Goal: Transaction & Acquisition: Register for event/course

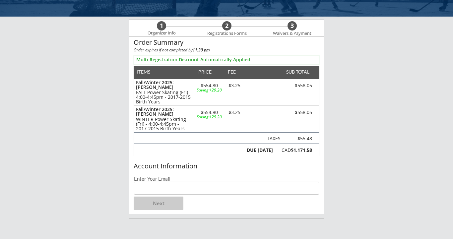
scroll to position [39, 0]
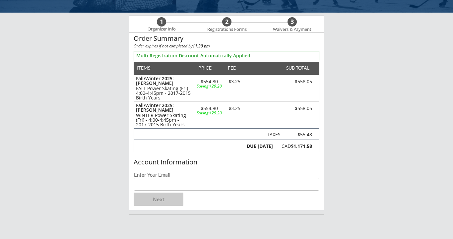
click at [195, 188] on input "email" at bounding box center [226, 184] width 185 height 13
type input "[EMAIL_ADDRESS][DOMAIN_NAME]"
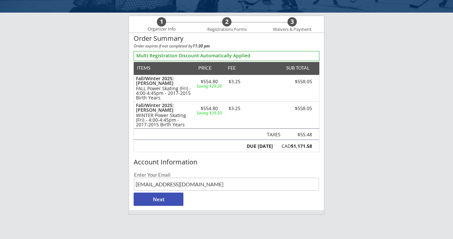
click at [210, 201] on div "Account Information Enter Your Email sgmreid@gmail.com Next" at bounding box center [226, 183] width 195 height 54
click at [178, 201] on button "Next" at bounding box center [159, 199] width 50 height 13
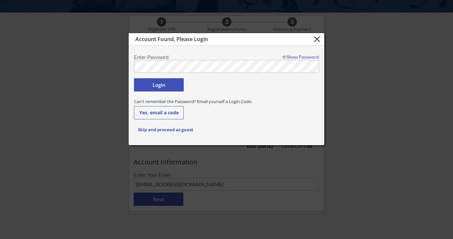
click at [167, 86] on button "Login" at bounding box center [159, 84] width 50 height 13
click at [162, 87] on button "Login" at bounding box center [159, 84] width 50 height 13
click at [294, 56] on div "Show Password" at bounding box center [299, 57] width 40 height 5
click at [177, 89] on button "Login" at bounding box center [159, 84] width 50 height 13
click at [169, 82] on button "Login" at bounding box center [159, 84] width 50 height 13
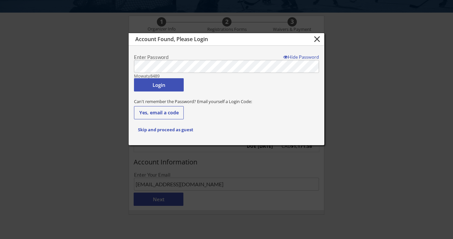
click at [116, 64] on body "Breakaway Power Skating/Boondock Hockey Development 1 Organizer Info 2 Registra…" at bounding box center [226, 80] width 453 height 239
click at [154, 84] on button "Login" at bounding box center [159, 84] width 50 height 13
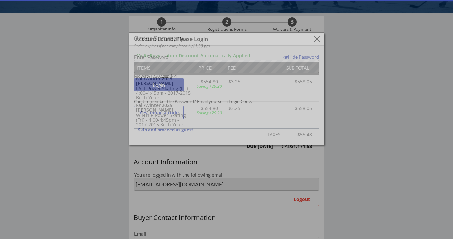
type input "[EMAIL_ADDRESS][DOMAIN_NAME]"
type input "[PERSON_NAME]"
type input "[PHONE_NUMBER]"
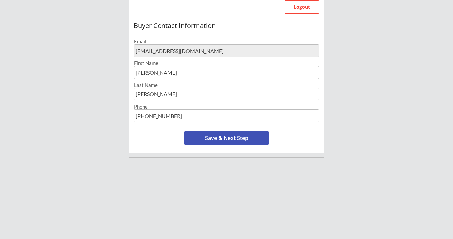
scroll to position [232, 0]
click at [242, 138] on button "Save & Next Step" at bounding box center [226, 137] width 84 height 13
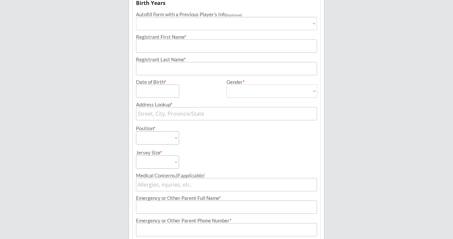
scroll to position [48, 0]
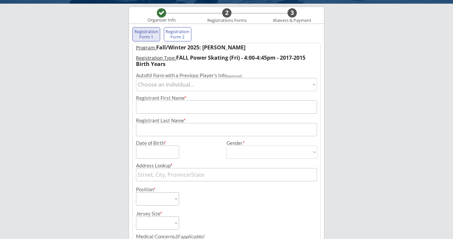
click at [222, 85] on select "Choose an individual... Jack Reid" at bounding box center [226, 84] width 181 height 13
select select ""1348695171700984260__LOOKUP__1726066391832x203836174474674180""
type input "Jack"
type input "[PERSON_NAME]"
type input "02/19/2017"
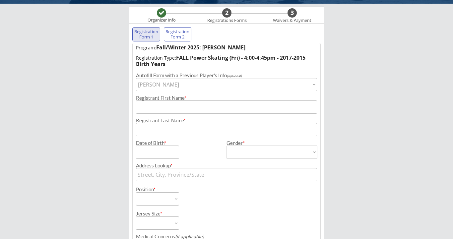
type input "[STREET_ADDRESS]"
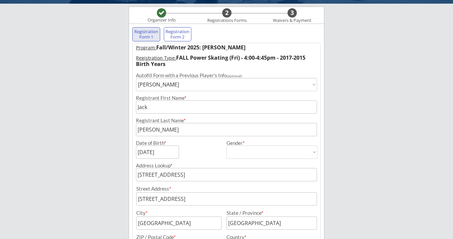
type input "[DEMOGRAPHIC_DATA]"
select select ""Male""
select select ""Forward""
select select ""Youth S""
type input "none"
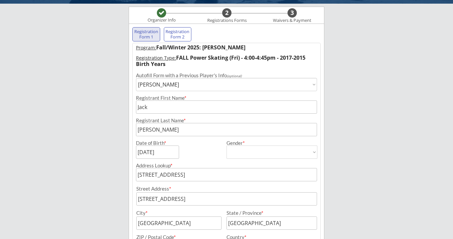
type input "[PERSON_NAME]"
type input "[PHONE_NUMBER]"
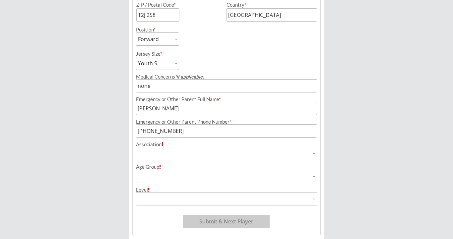
scroll to position [304, 0]
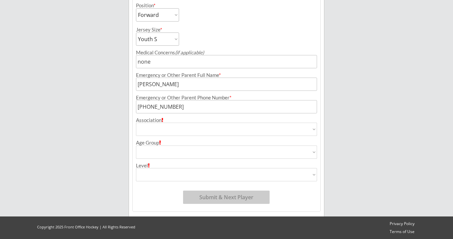
click at [231, 127] on select "Airdrie Blackfoot Hockey Association Bow River Bruins Bow Valley Hockey Society…" at bounding box center [226, 129] width 181 height 13
select select ""Hockey Super League""
type input "Hockey Super League"
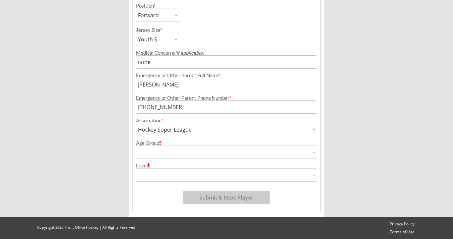
click at [190, 150] on select "House League U7 U9 U11 U13 U15 U16 U18 U21 College/University Active Start U10 …" at bounding box center [226, 151] width 181 height 13
select select ""U9""
type input "U9"
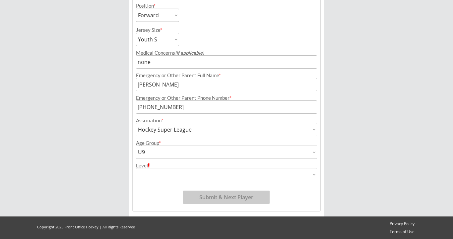
click at [175, 171] on select "Division 1 Division 2 Division 3 Division 4 Division 5 Division 6 Division 7 AA…" at bounding box center [226, 174] width 181 height 13
select select ""AAA""
type input "AAA"
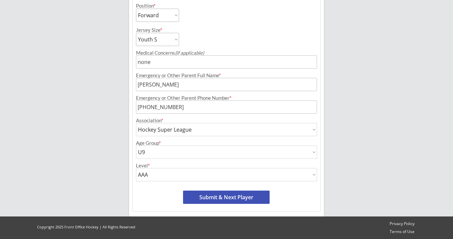
scroll to position [304, 0]
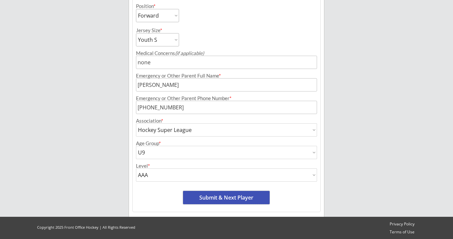
click at [214, 202] on button "Submit & Next Player" at bounding box center [226, 197] width 86 height 13
select select ""PLACEHOLDER_1427118222253""
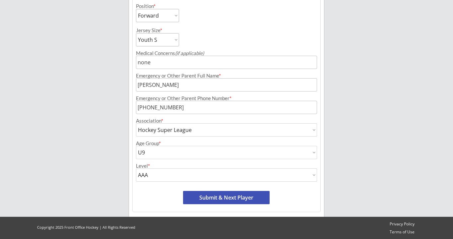
select select ""PLACEHOLDER_1427118222253""
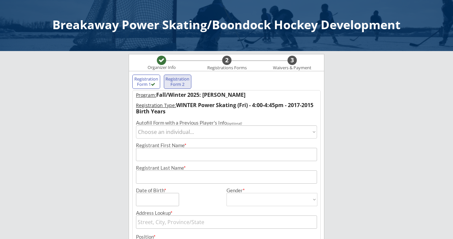
scroll to position [0, 0]
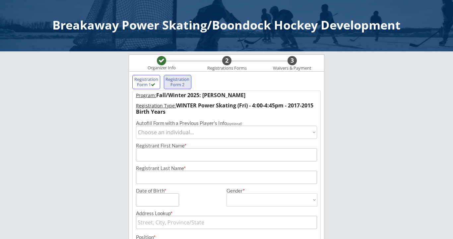
click at [199, 133] on select "Choose an individual... Jack Reid" at bounding box center [226, 132] width 181 height 13
select select ""1348695171700984260__LOOKUP__1726066391832x203836174474674180""
type input "Jack"
type input "[PERSON_NAME]"
type input "02/19/2017"
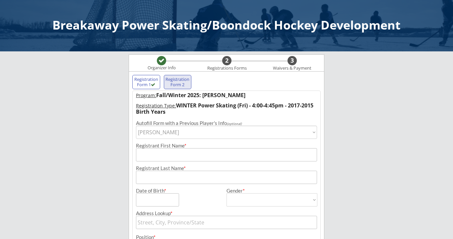
type input "[STREET_ADDRESS]"
type input "[GEOGRAPHIC_DATA]"
type input "T2J 2S8"
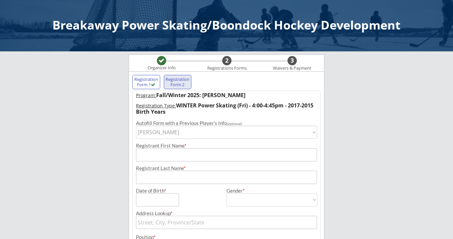
type input "[GEOGRAPHIC_DATA]"
type input "[DEMOGRAPHIC_DATA]"
select select ""Male""
select select ""Forward""
select select ""Youth S""
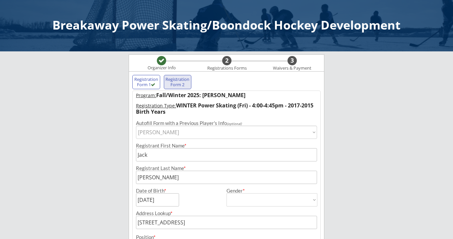
type input "none"
type input "[PERSON_NAME]"
type input "[PHONE_NUMBER]"
type input "Hockey Super League"
select select ""Hockey Super League""
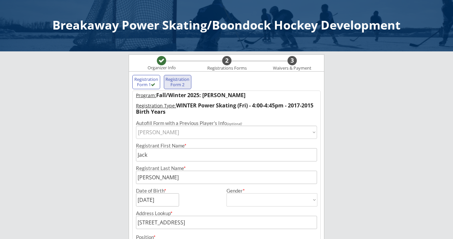
type input "U9"
select select ""U9""
type input "AAA"
select select ""AAA""
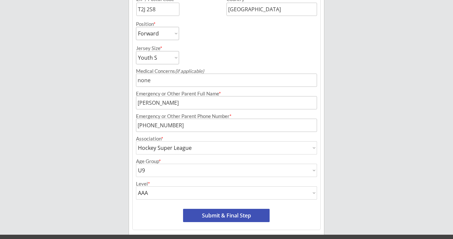
scroll to position [304, 0]
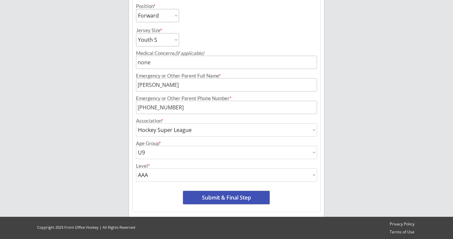
click at [225, 194] on button "Submit & Final Step" at bounding box center [226, 197] width 86 height 13
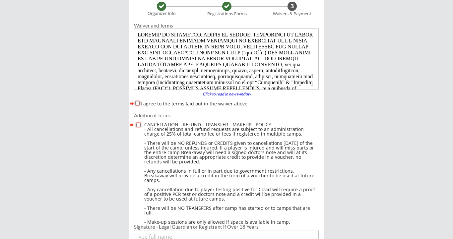
scroll to position [0, 0]
click at [140, 104] on div "I agree to the terms laid out in the waiver above" at bounding box center [226, 103] width 185 height 7
click at [137, 103] on input "I agree to the terms laid out in the waiver above" at bounding box center [137, 103] width 4 height 4
checkbox input "true"
click at [138, 124] on input "checkbox" at bounding box center [138, 125] width 4 height 4
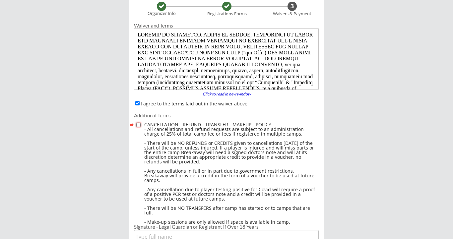
checkbox input "true"
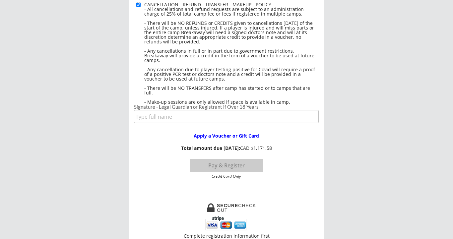
scroll to position [176, 0]
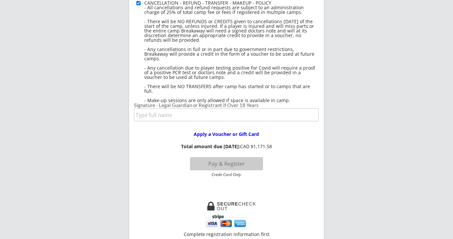
click at [162, 117] on input "input" at bounding box center [226, 114] width 185 height 13
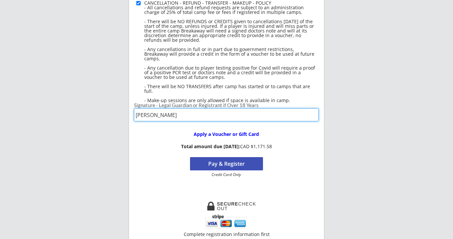
type input "[PERSON_NAME]"
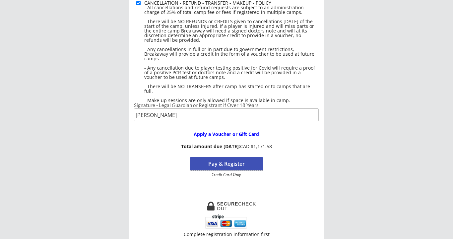
click at [222, 164] on button "Pay & Register" at bounding box center [226, 163] width 73 height 13
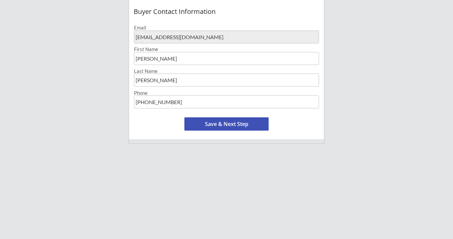
scroll to position [247, 0]
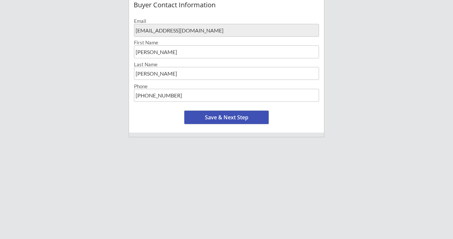
click at [229, 118] on button "Save & Next Step" at bounding box center [226, 117] width 84 height 13
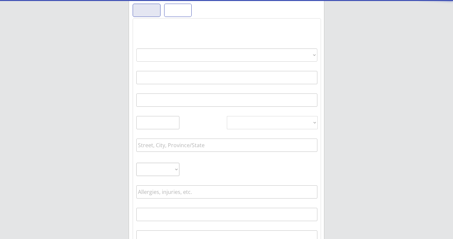
select select ""PLACEHOLDER_1427118222253""
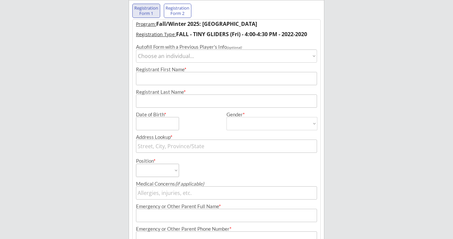
scroll to position [48, 0]
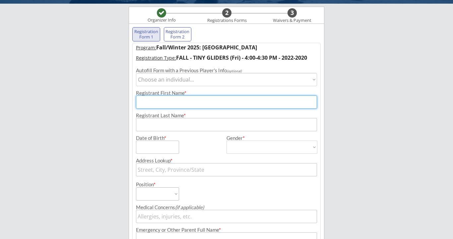
click at [183, 103] on input "input" at bounding box center [226, 101] width 181 height 13
type input "Maeve"
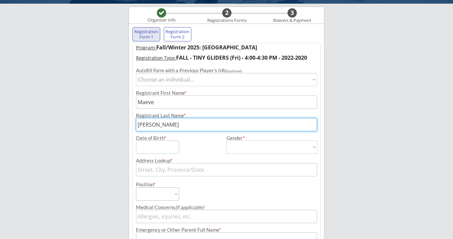
type input "[PERSON_NAME]"
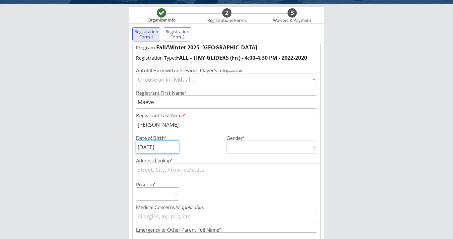
type input "[DATE]"
click at [266, 139] on div "Gender *" at bounding box center [271, 138] width 91 height 5
click at [266, 148] on select "[DEMOGRAPHIC_DATA] [DEMOGRAPHIC_DATA]" at bounding box center [271, 147] width 91 height 13
select select ""[DEMOGRAPHIC_DATA]""
type input "[DEMOGRAPHIC_DATA]"
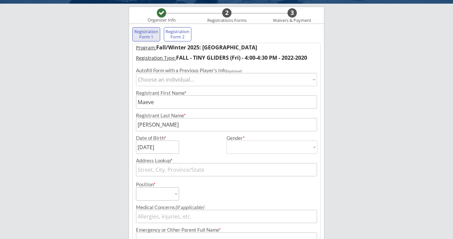
click at [197, 170] on input "text" at bounding box center [226, 169] width 181 height 13
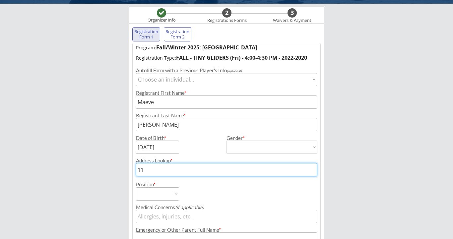
type input "110"
type input "[STREET_ADDRESS]"
type input "1108"
type input "[STREET_ADDRESS]"
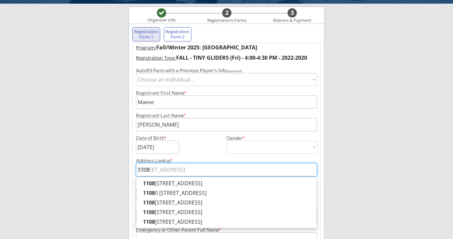
type input "1108"
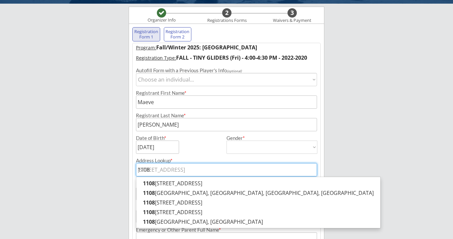
type input "1108 l"
type input "[STREET_ADDRESS]"
type input "1108 la"
type input "1108 lak"
type input "[STREET_ADDRESS]"
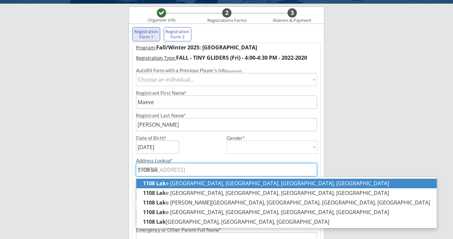
click at [192, 183] on p "[STREET_ADDRESS]" at bounding box center [286, 184] width 300 height 10
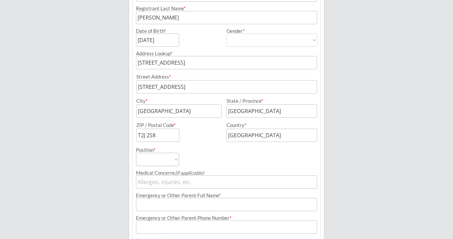
scroll to position [155, 0]
type input "[STREET_ADDRESS]"
click at [169, 160] on select "Forward Defense Goalie" at bounding box center [157, 158] width 43 height 13
select select ""Forward""
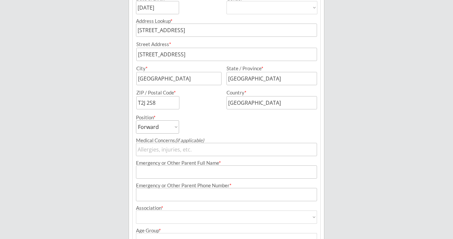
scroll to position [188, 0]
click at [208, 144] on input "input" at bounding box center [226, 148] width 181 height 13
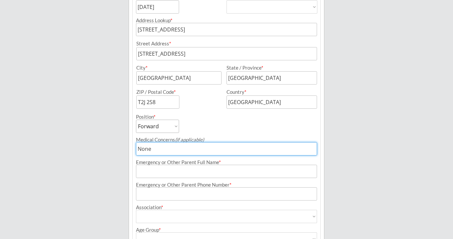
type input "None"
click at [200, 172] on input "input" at bounding box center [226, 171] width 181 height 13
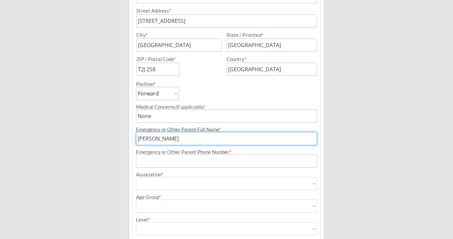
scroll to position [231, 0]
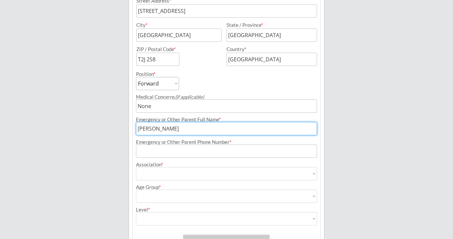
type input "[PERSON_NAME]"
click at [184, 152] on input "input" at bounding box center [226, 150] width 181 height 13
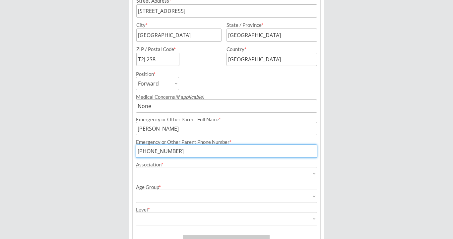
type input "[PHONE_NUMBER]"
click at [183, 176] on select "Airdrie Blackfoot Hockey Association Bow River Bruins Bow Valley Hockey Society…" at bounding box center [226, 173] width 181 height 13
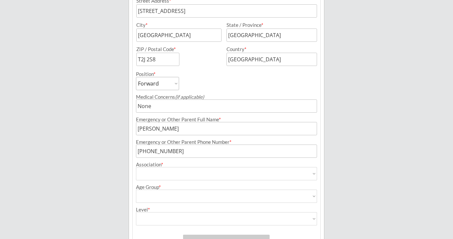
select select ""Knights Hockey Club""
type input "Knights Hockey Club"
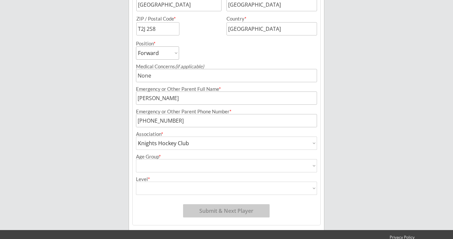
scroll to position [265, 0]
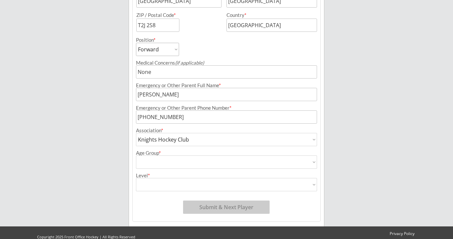
click at [174, 161] on select "House League U7 U9 U11 U13 U15 U16 U18 U21 College/University Active Start U10 …" at bounding box center [226, 161] width 181 height 13
select select ""U7""
type input "U7"
click at [175, 190] on select "AA AAA Division 1 Division 2 Division 3 Division 4 Division 5 Division 6 Divisi…" at bounding box center [226, 184] width 181 height 13
select select ""Not Applicable ""
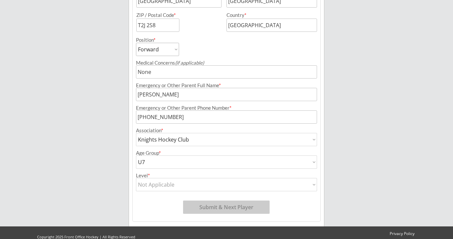
type input "Not Applicable"
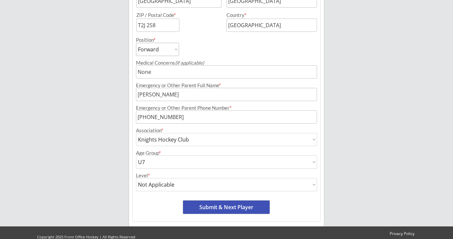
click at [207, 211] on button "Submit & Next Player" at bounding box center [226, 206] width 86 height 13
select select ""PLACEHOLDER_1427118222253""
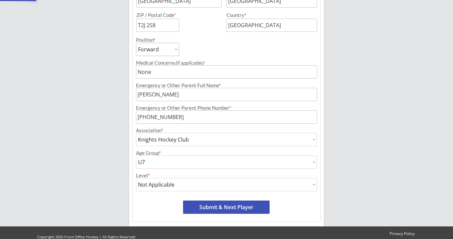
select select ""PLACEHOLDER_1427118222253""
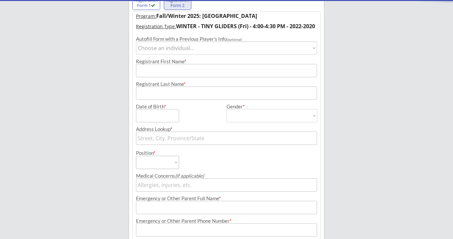
scroll to position [54, 0]
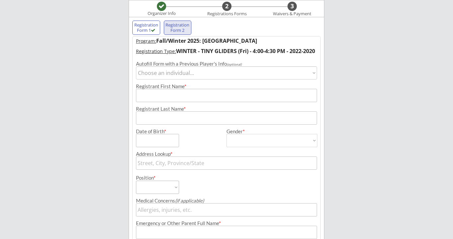
click at [163, 73] on select "Choose an individual... [PERSON_NAME] [PERSON_NAME]" at bounding box center [226, 72] width 181 height 13
select select ""1348695171700984260__LOOKUP__1756704123047x790778675174834200""
type input "Maeve"
type input "[PERSON_NAME]"
type input "[DATE]"
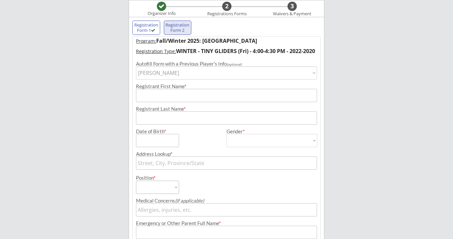
type input "[STREET_ADDRESS]"
type input "[GEOGRAPHIC_DATA]"
type input "T2J 2S8"
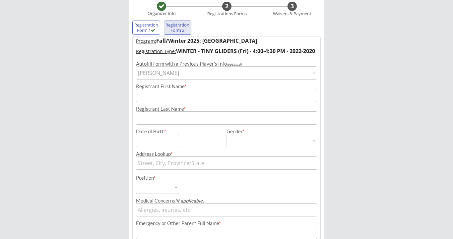
type input "[GEOGRAPHIC_DATA]"
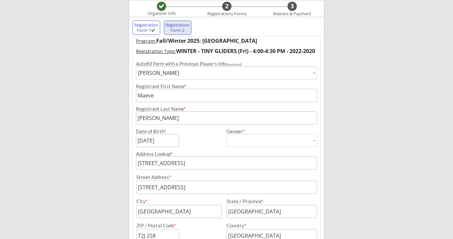
type input "[DEMOGRAPHIC_DATA]"
select select ""[DEMOGRAPHIC_DATA]""
select select ""Forward""
type input "None"
type input "[PERSON_NAME]"
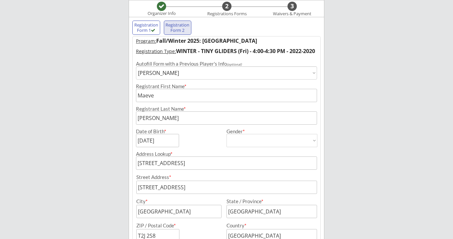
type input "[PHONE_NUMBER]"
type input "Knights Hockey Club"
select select ""Knights Hockey Club""
type input "U7"
select select ""U7""
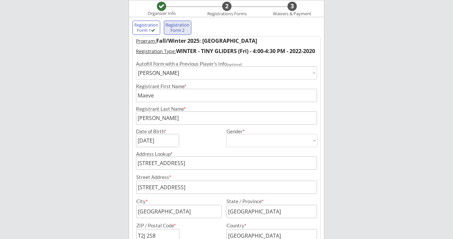
type input "Not Applicable"
select select ""Not Applicable ""
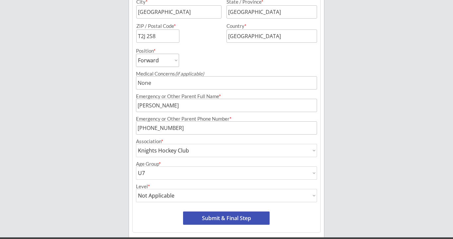
scroll to position [275, 0]
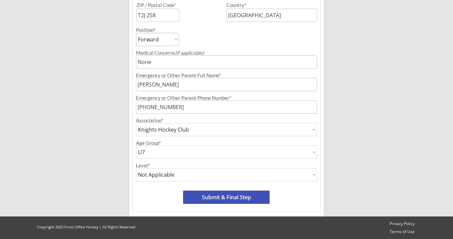
click at [222, 197] on button "Submit & Final Step" at bounding box center [226, 197] width 86 height 13
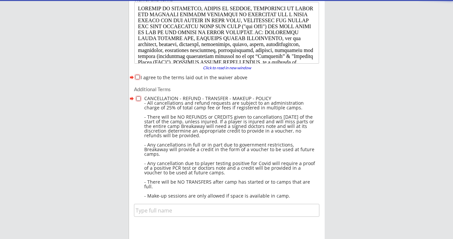
scroll to position [54, 0]
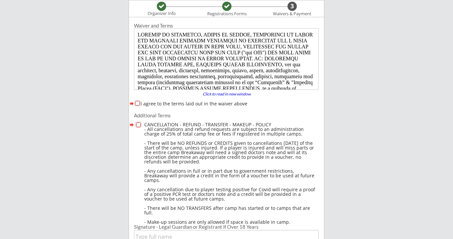
click at [138, 103] on input "I agree to the terms laid out in the waiver above" at bounding box center [137, 103] width 4 height 4
checkbox input "true"
click at [139, 126] on input "checkbox" at bounding box center [138, 125] width 4 height 4
checkbox input "true"
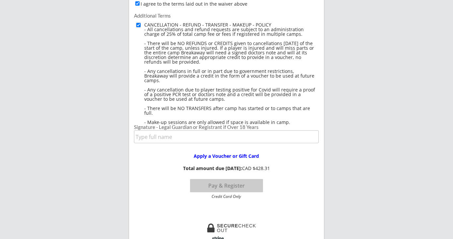
scroll to position [154, 0]
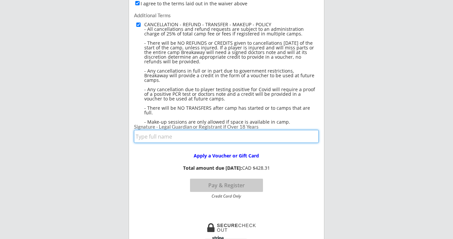
click at [164, 140] on input "input" at bounding box center [226, 136] width 185 height 13
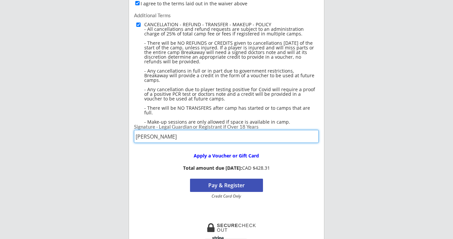
type input "[PERSON_NAME]"
click at [206, 183] on button "Pay & Register" at bounding box center [226, 185] width 73 height 13
